Goal: Task Accomplishment & Management: Manage account settings

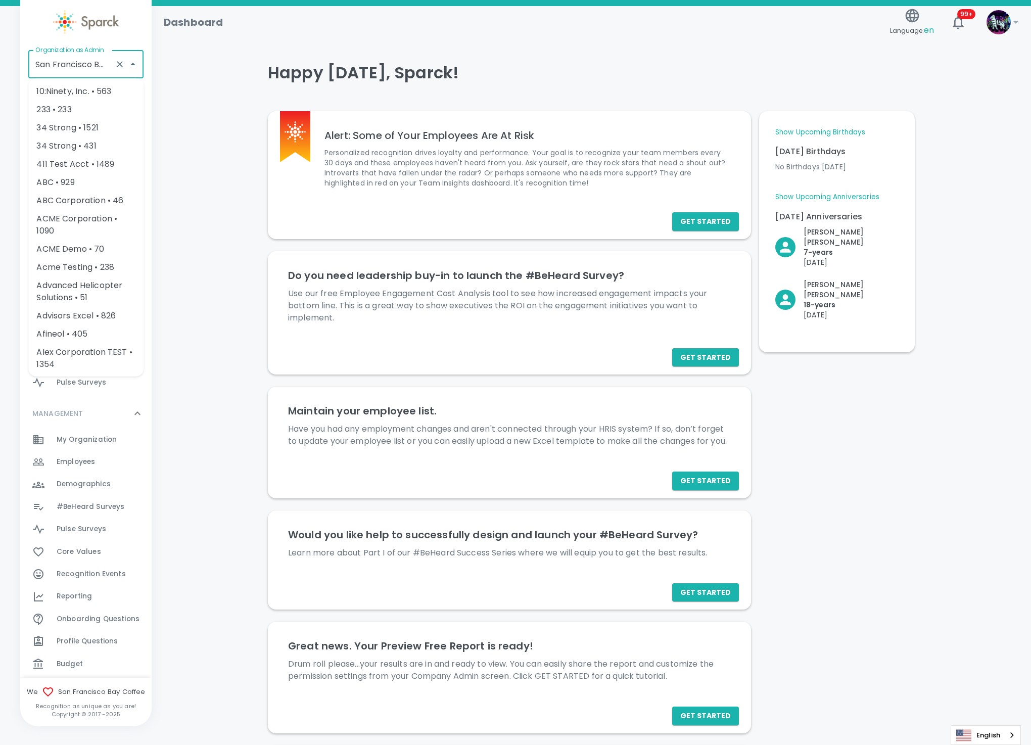
click at [70, 59] on input "San Francisco Bay Coffee • 1357" at bounding box center [72, 64] width 78 height 19
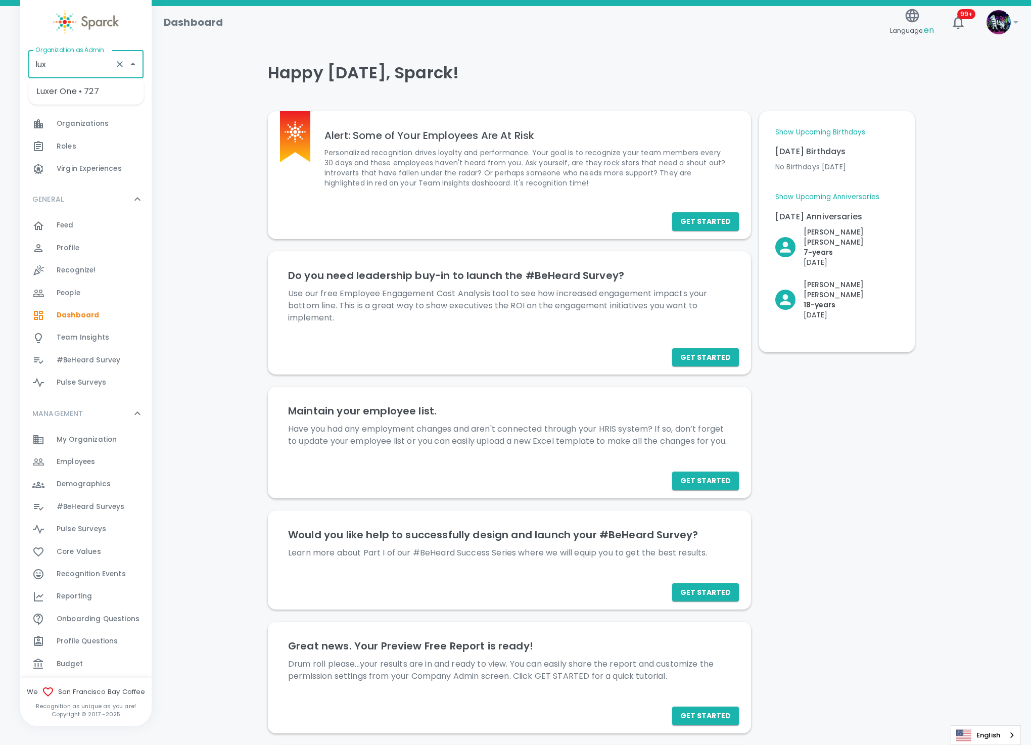
click at [79, 90] on li "Luxer One • 727" at bounding box center [85, 91] width 115 height 18
type input "Luxer One • 727"
click at [87, 225] on div "Feed 0" at bounding box center [104, 225] width 95 height 14
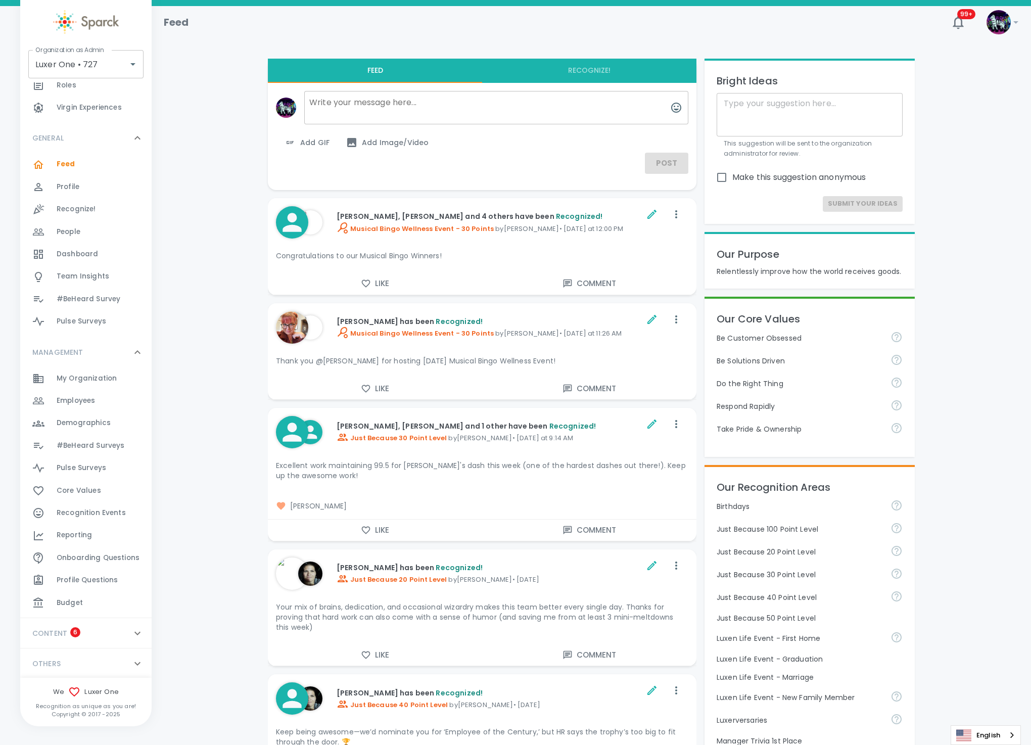
click at [41, 633] on p "CONTENT" at bounding box center [49, 633] width 35 height 10
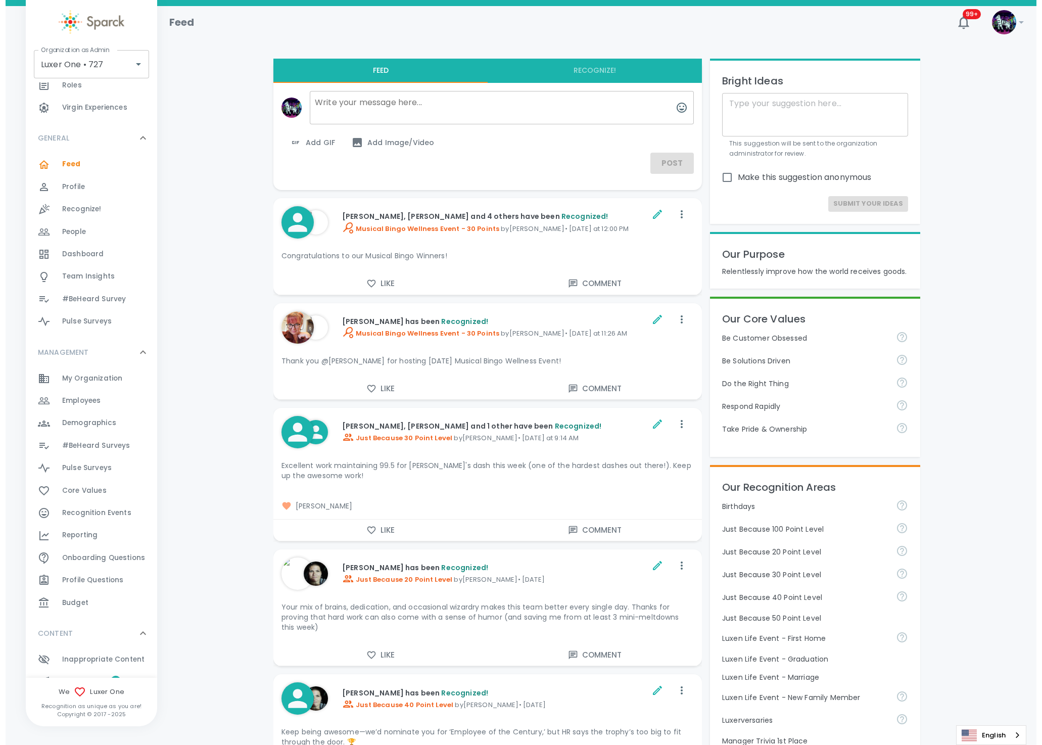
scroll to position [110, 0]
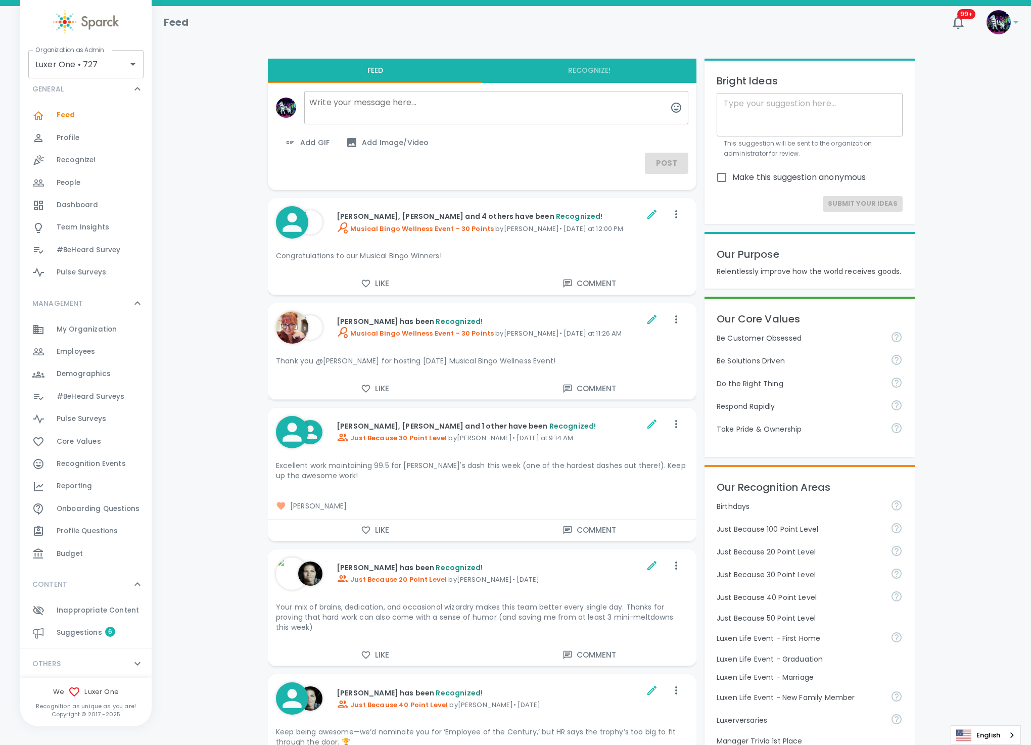
click at [67, 615] on span "Inappropriate Content 0" at bounding box center [98, 611] width 82 height 14
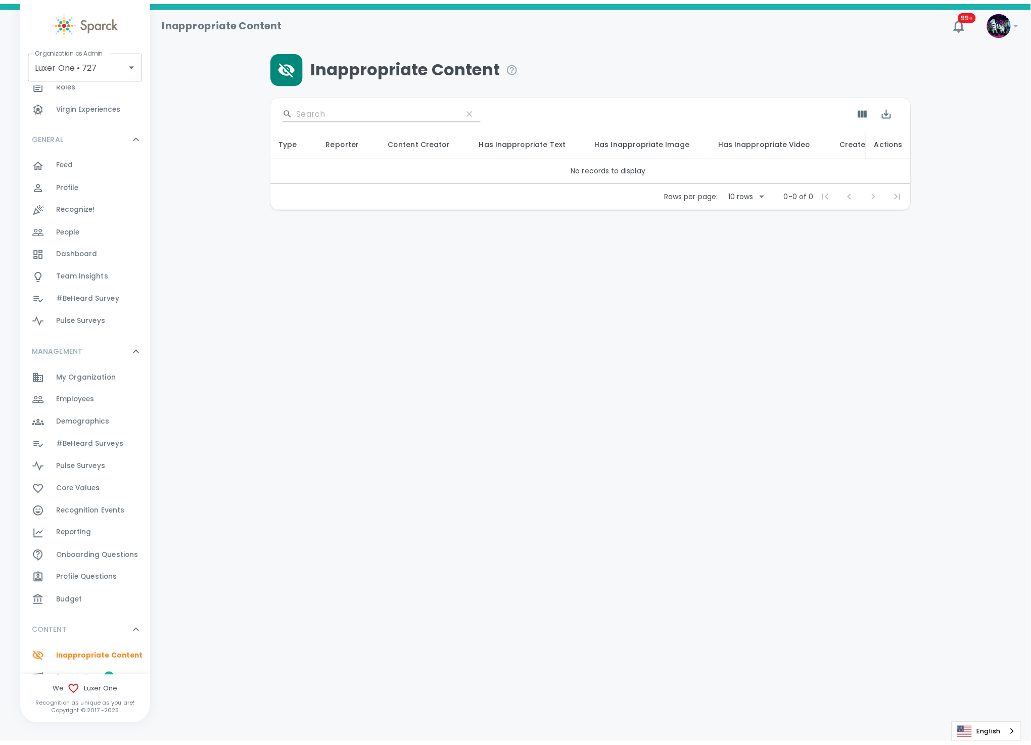
scroll to position [76, 0]
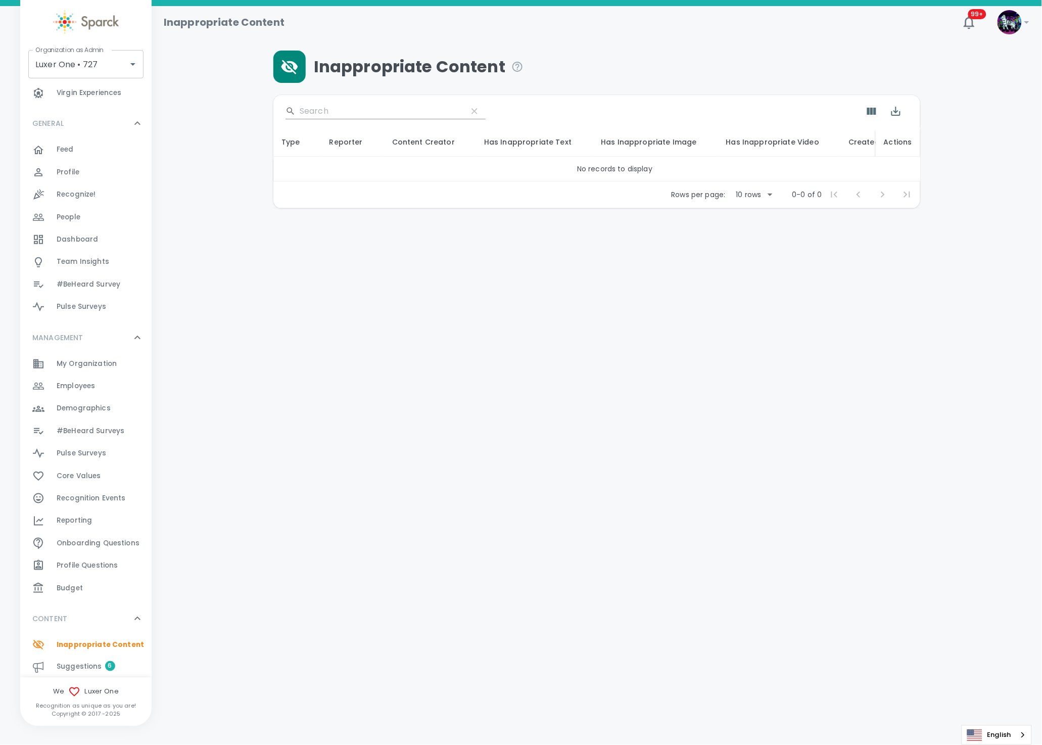
click at [67, 664] on span "Suggestions" at bounding box center [80, 667] width 46 height 10
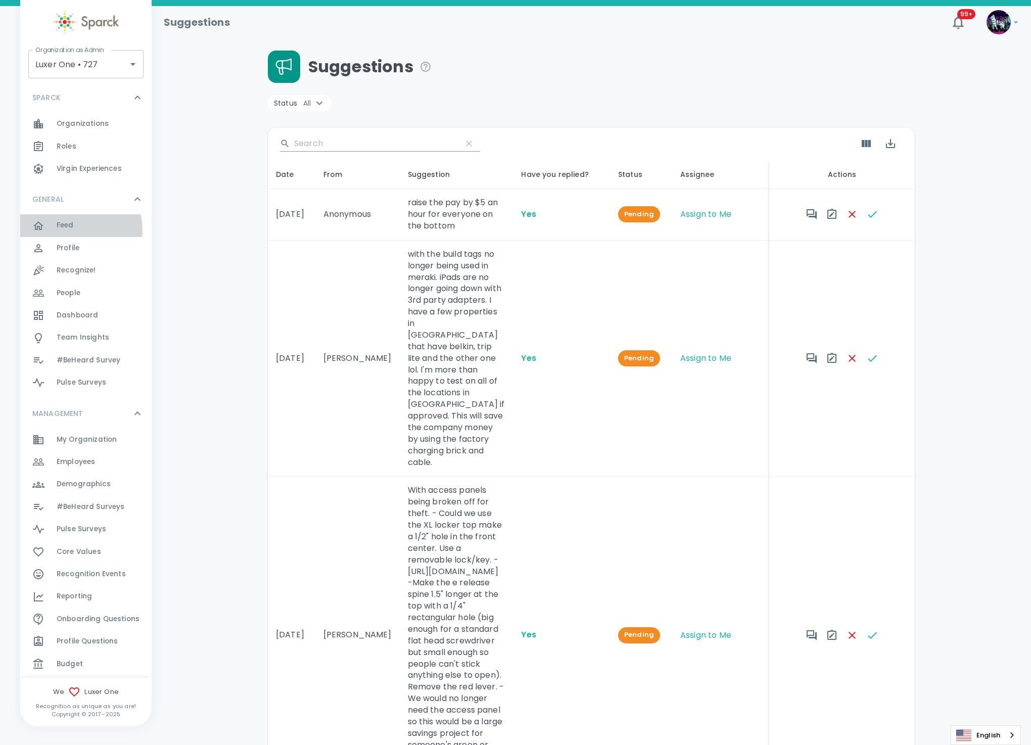
click at [74, 229] on div "Feed 0" at bounding box center [104, 225] width 95 height 14
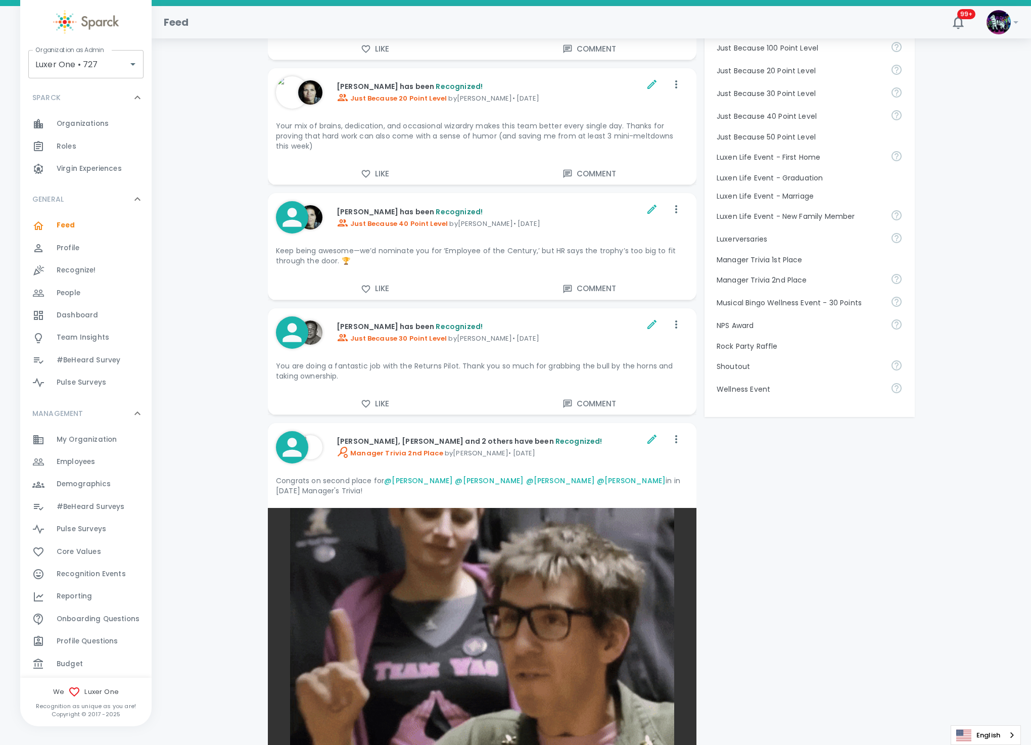
scroll to position [227, 0]
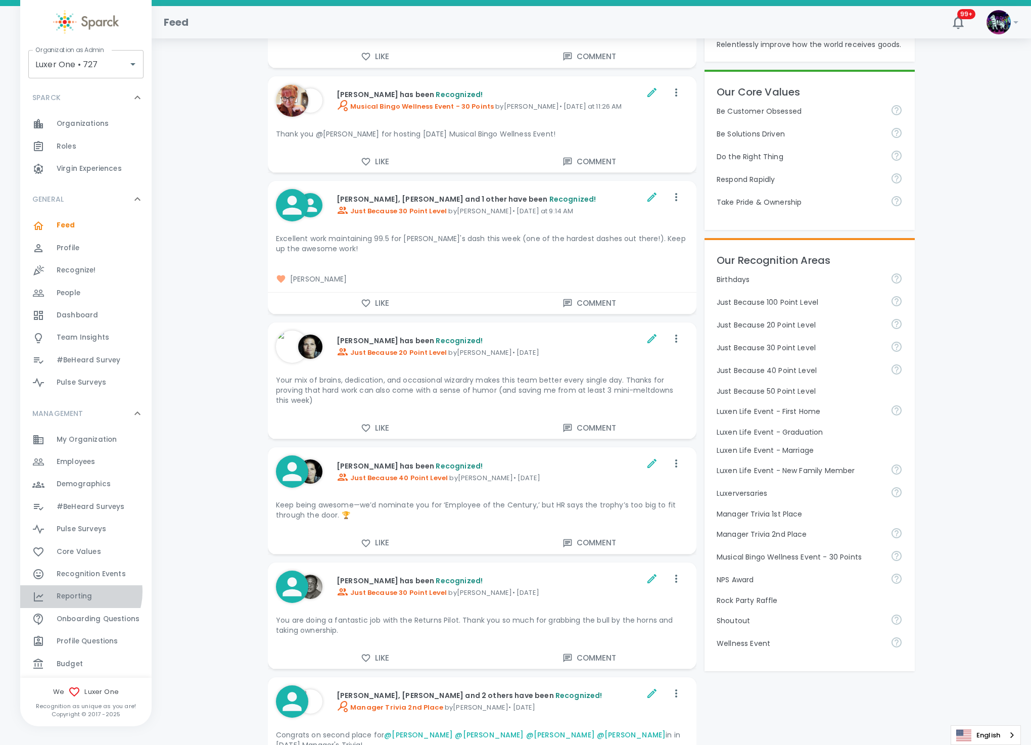
click at [77, 592] on span "Reporting" at bounding box center [74, 597] width 35 height 10
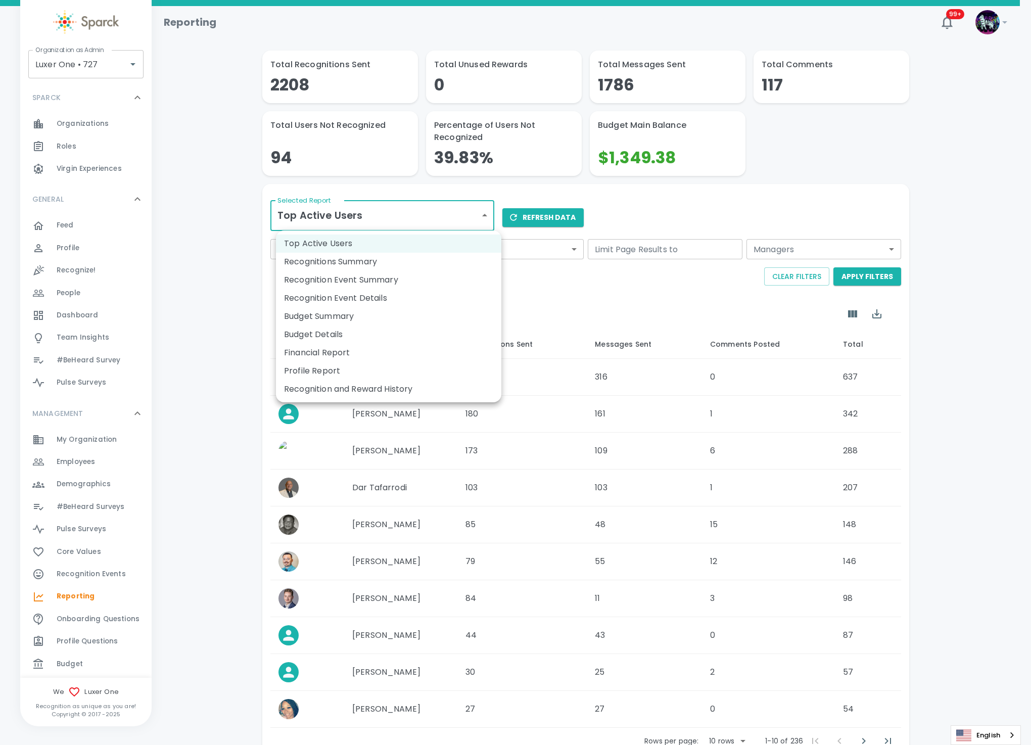
click at [386, 221] on body "Skip Navigation Reporting 99+ ! Organization as Admin Luxer One • 727 Organizat…" at bounding box center [515, 407] width 1031 height 815
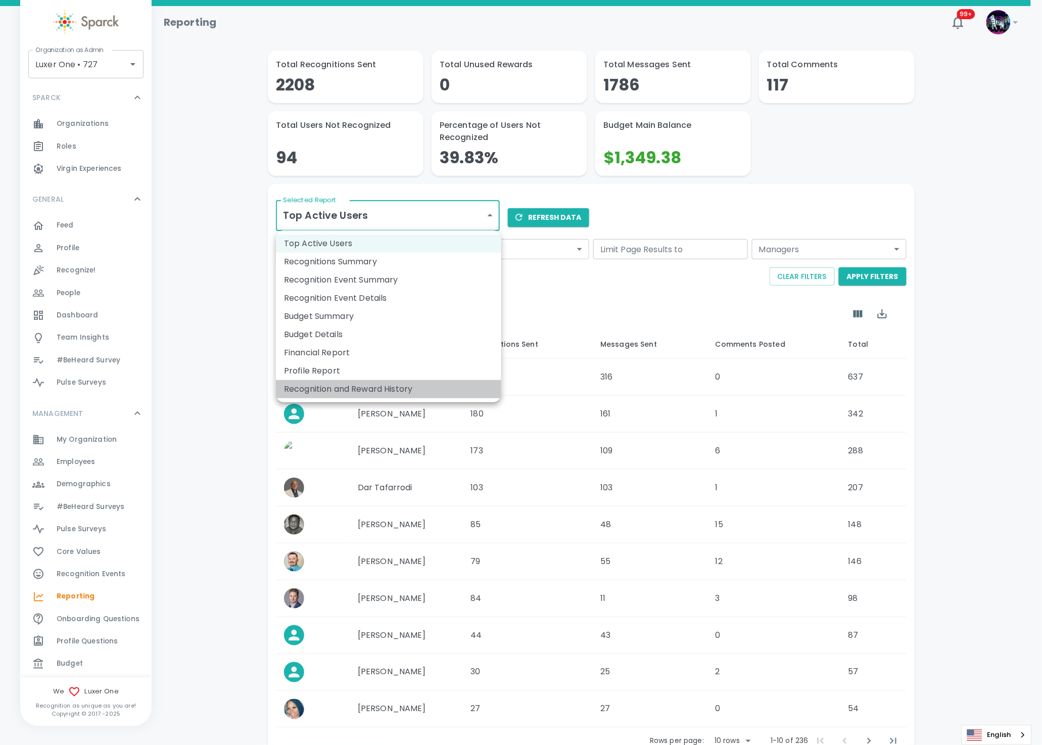
click at [360, 388] on li "Recognition and Reward History" at bounding box center [388, 389] width 225 height 18
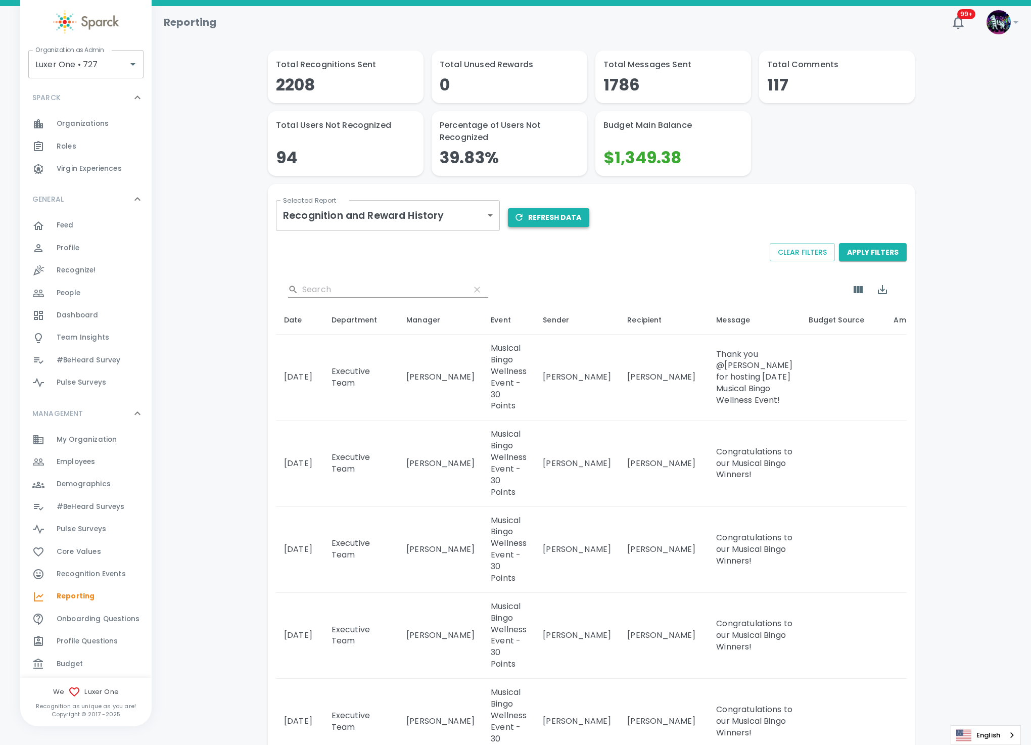
click at [541, 214] on button "Refresh Data" at bounding box center [548, 217] width 81 height 19
click at [880, 293] on icon "Export" at bounding box center [883, 290] width 12 height 12
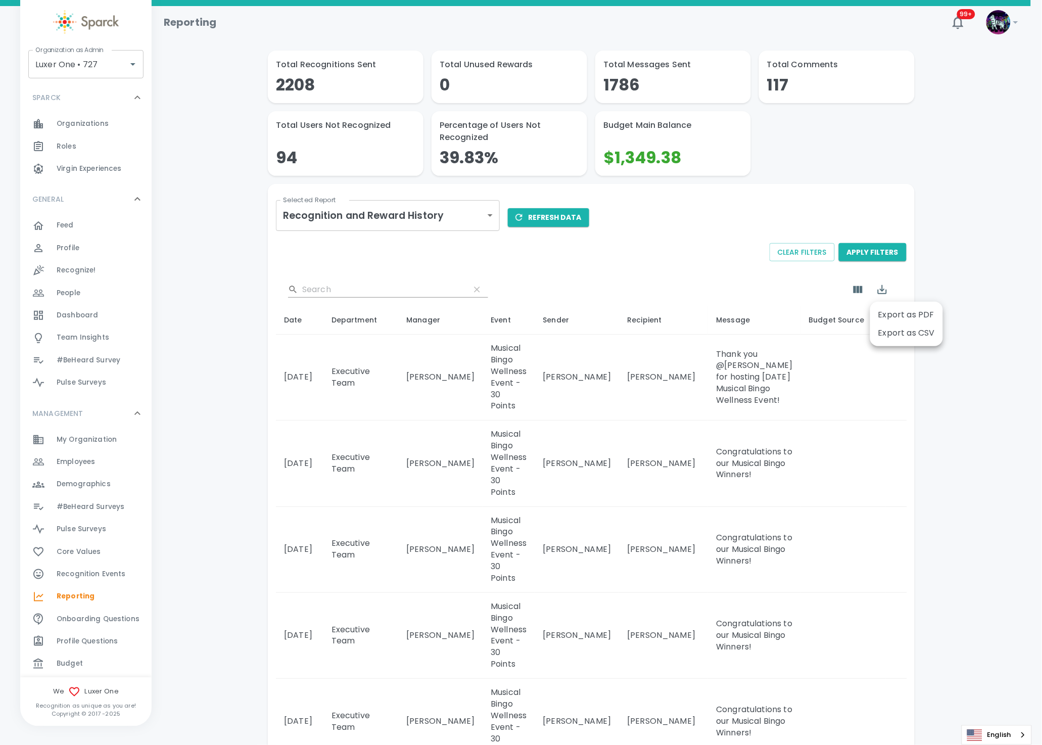
click at [893, 335] on li "Export as CSV" at bounding box center [907, 333] width 73 height 18
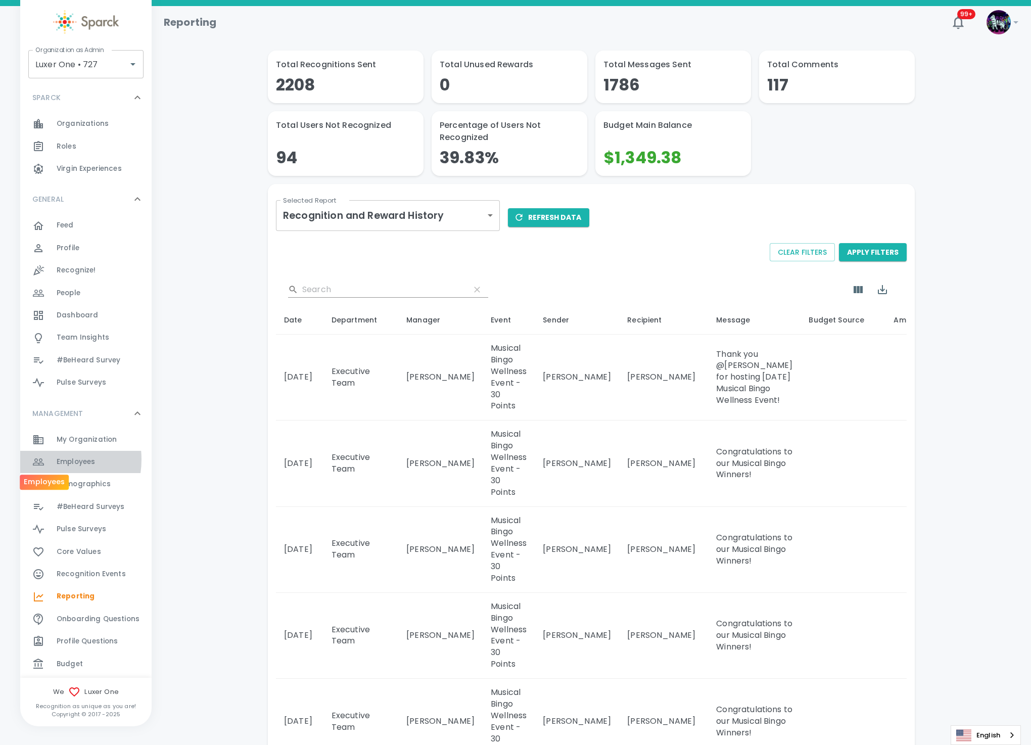
click at [46, 459] on div at bounding box center [44, 462] width 24 height 12
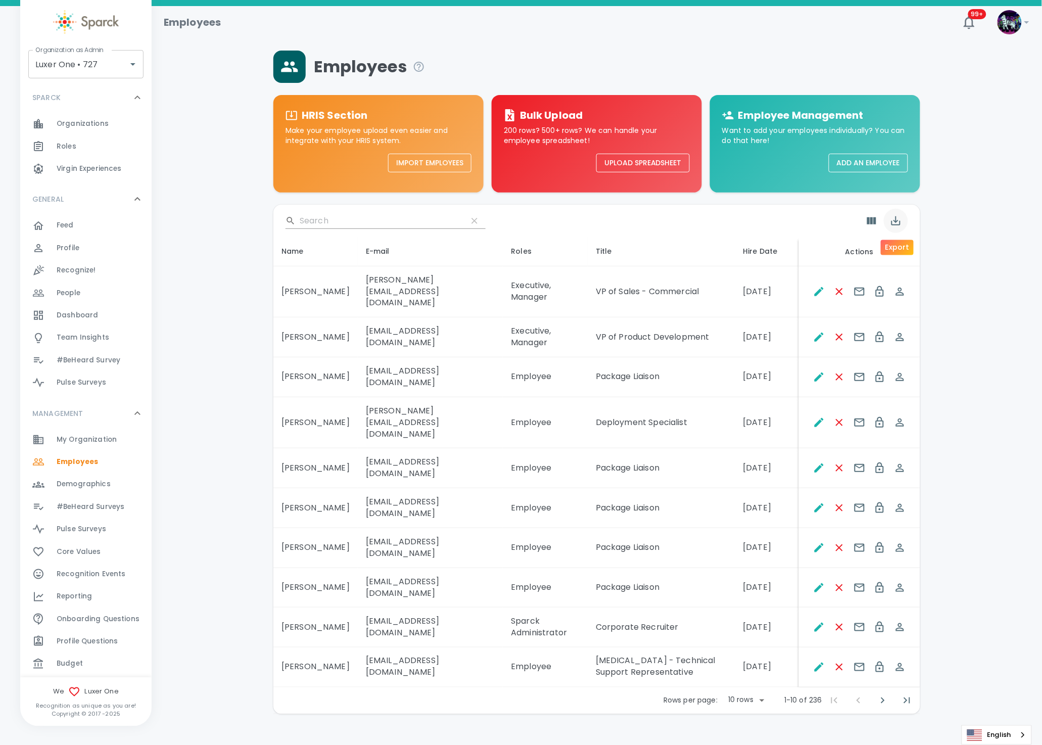
click at [898, 218] on icon "Export" at bounding box center [896, 221] width 12 height 12
click at [918, 268] on li "Export as CSV" at bounding box center [920, 264] width 73 height 18
drag, startPoint x: 353, startPoint y: 212, endPoint x: 344, endPoint y: 219, distance: 11.5
click at [344, 219] on input "Search" at bounding box center [380, 221] width 160 height 16
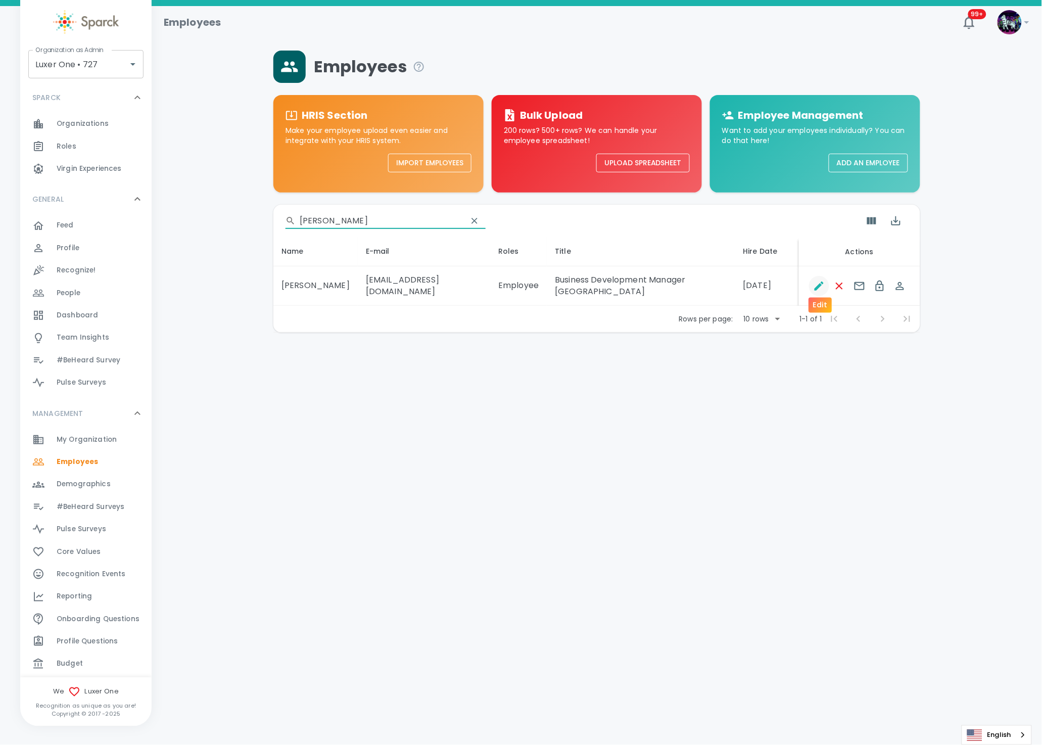
click at [820, 282] on icon "Edit" at bounding box center [819, 286] width 9 height 9
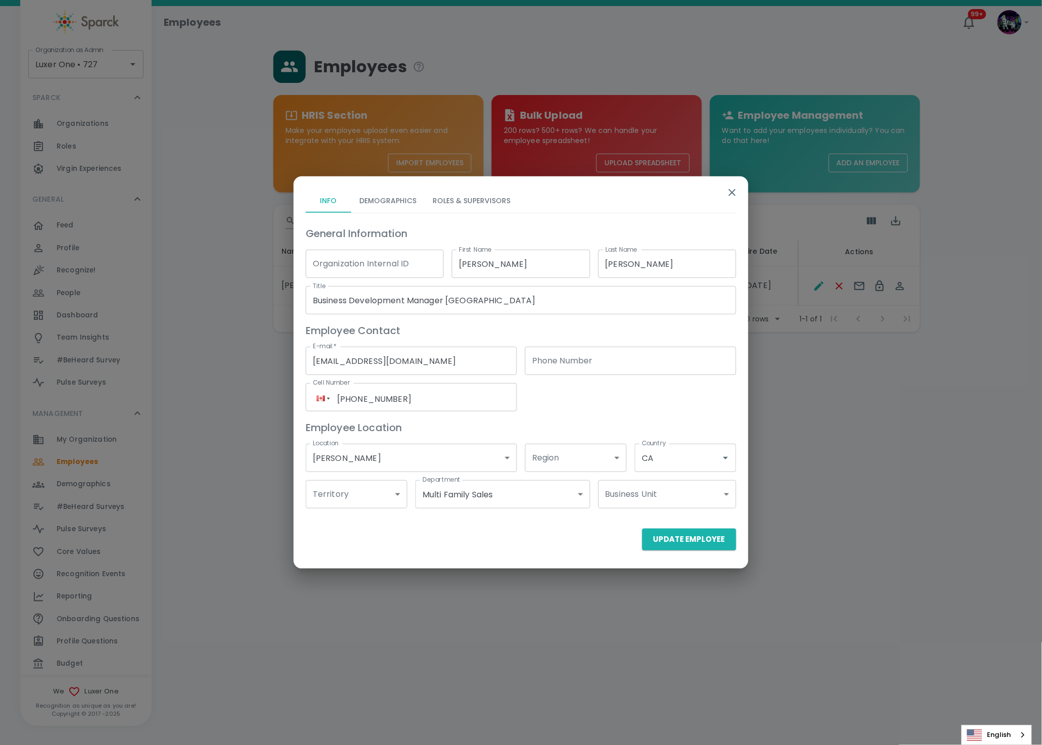
click at [486, 201] on button "Roles & Supervisors" at bounding box center [472, 201] width 94 height 24
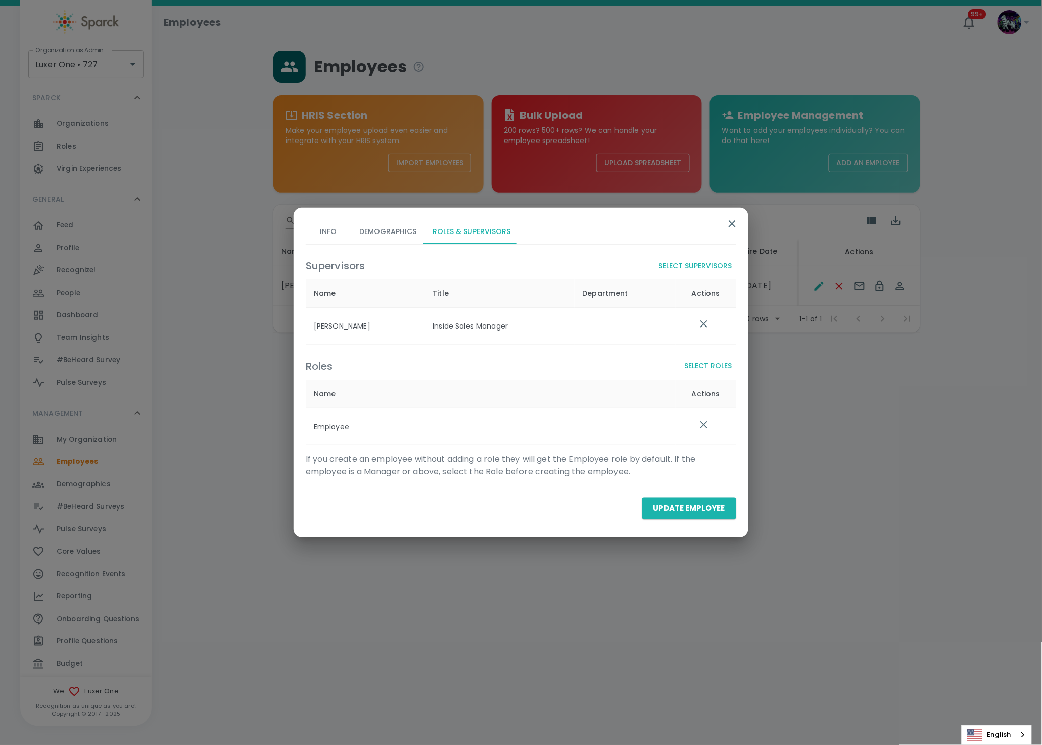
click at [730, 221] on icon "button" at bounding box center [733, 224] width 12 height 12
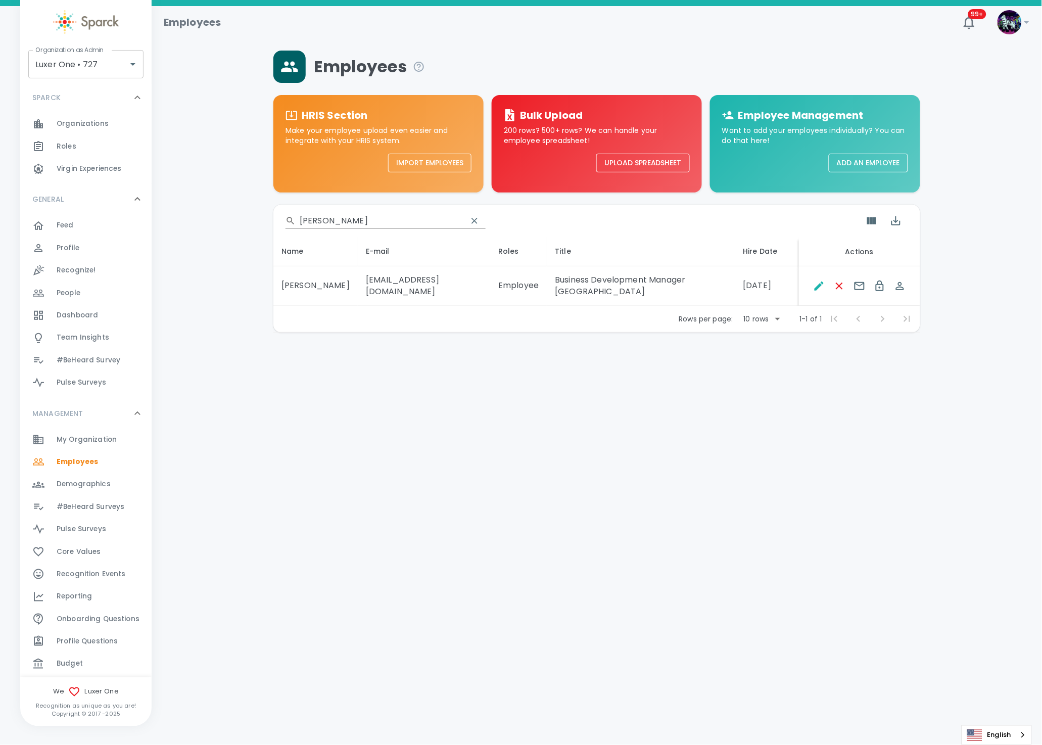
click at [339, 217] on input "[PERSON_NAME]" at bounding box center [380, 221] width 160 height 16
drag, startPoint x: 345, startPoint y: 217, endPoint x: 256, endPoint y: 224, distance: 89.3
click at [256, 224] on div "Employees HRIS Section Make your employee upload even easier and integrate with…" at bounding box center [597, 192] width 867 height 282
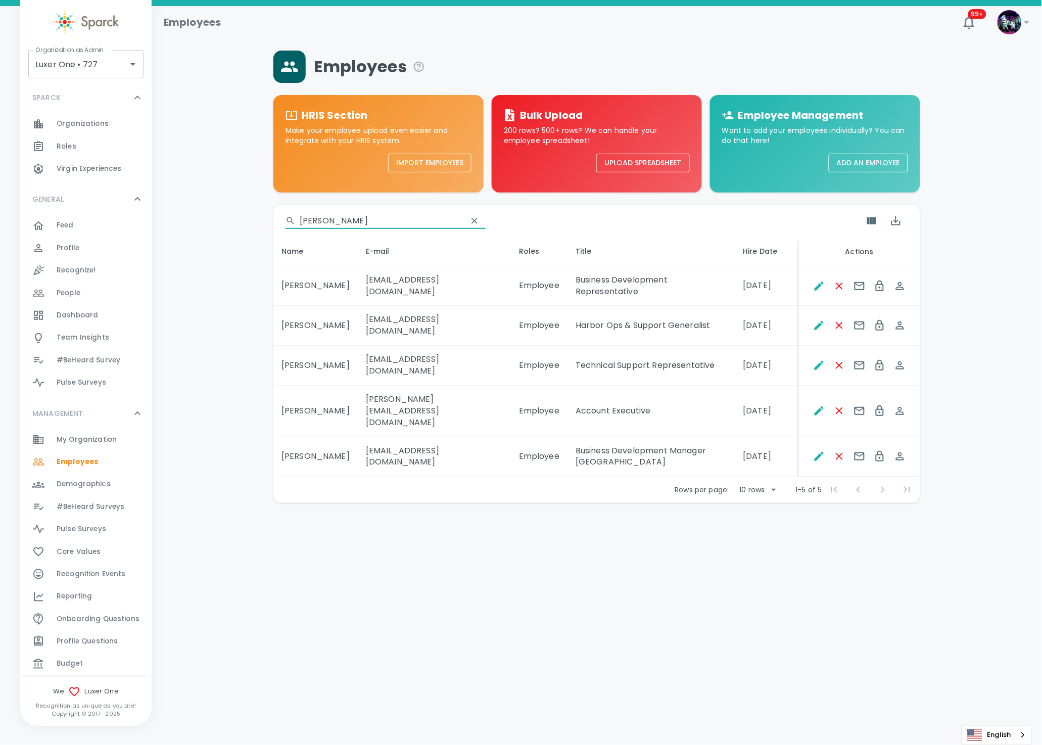
type input "[PERSON_NAME]"
